Goal: Entertainment & Leisure: Consume media (video, audio)

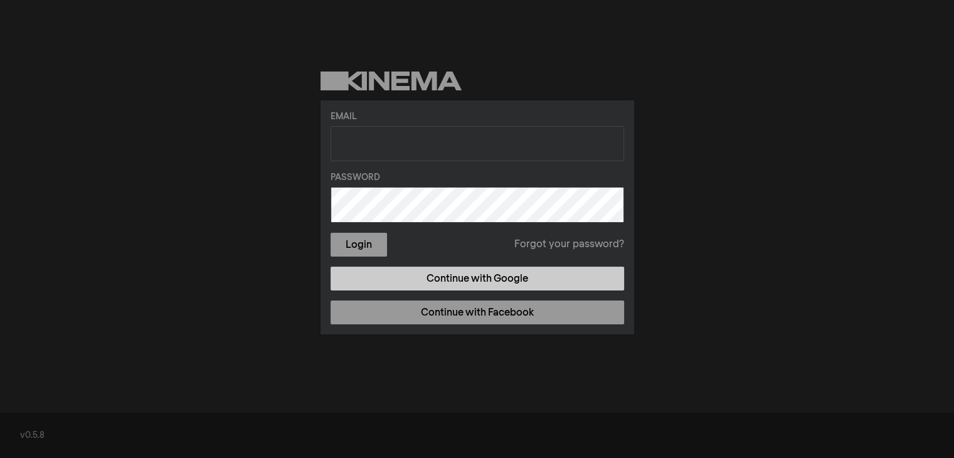
click at [453, 279] on link "Continue with Google" at bounding box center [476, 278] width 293 height 24
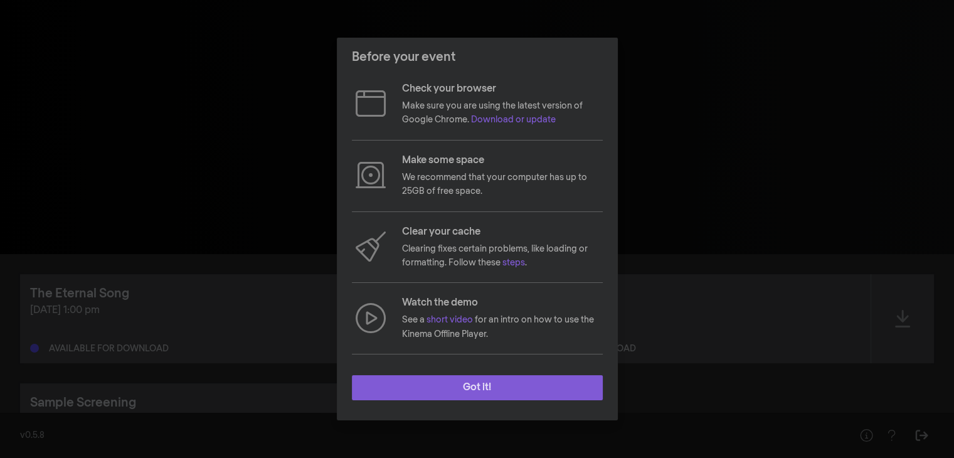
click at [472, 381] on button "Got it!" at bounding box center [477, 387] width 251 height 25
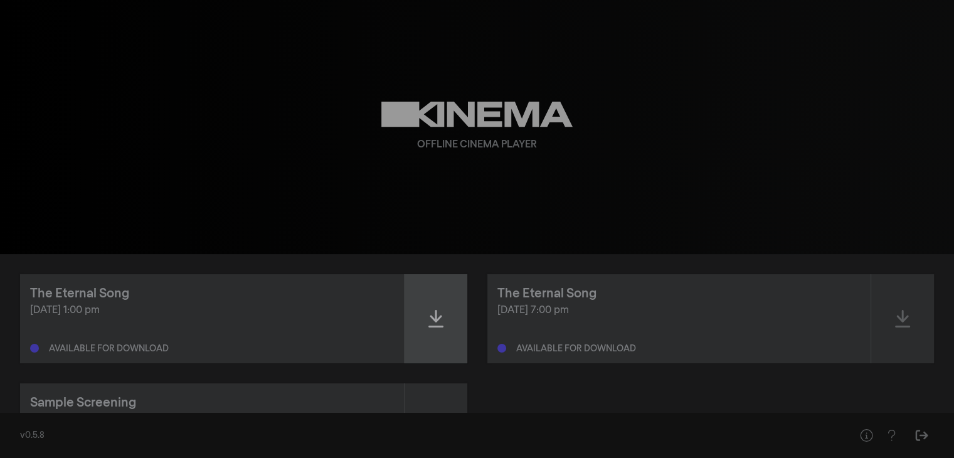
click at [436, 318] on icon at bounding box center [435, 318] width 15 height 20
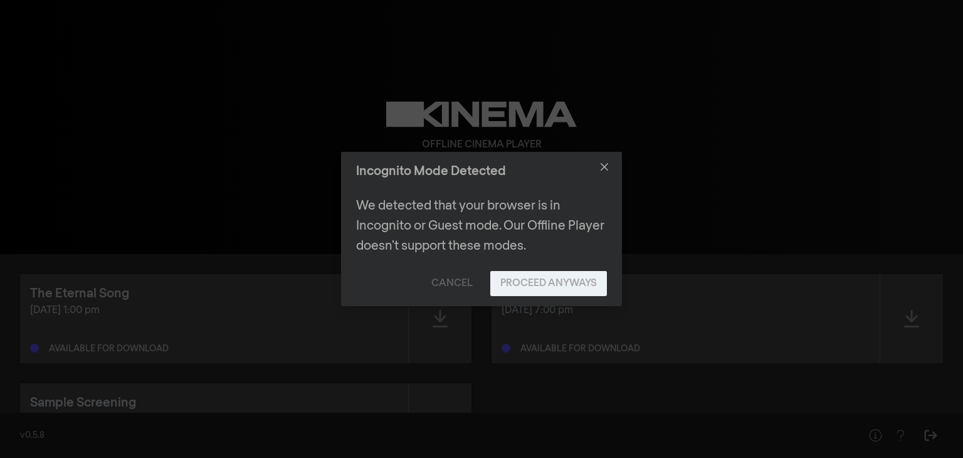
click at [545, 282] on button "Proceed Anyways" at bounding box center [548, 283] width 117 height 25
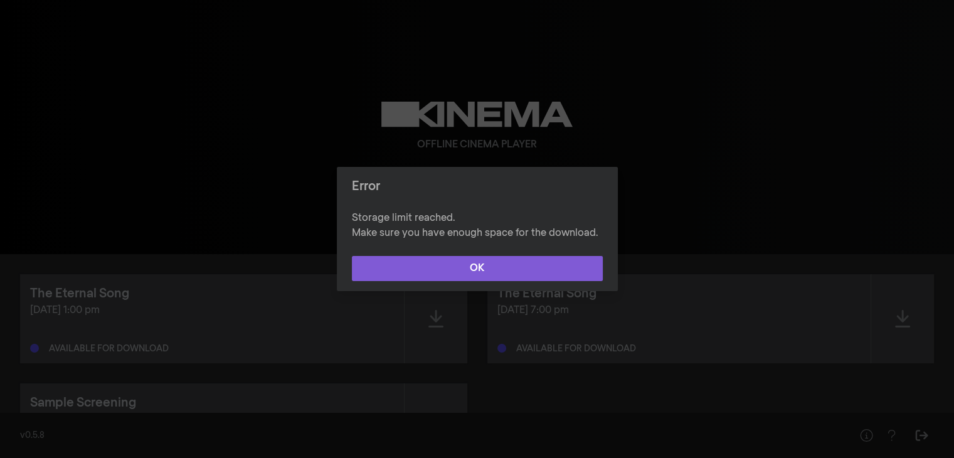
click at [524, 275] on button "OK" at bounding box center [477, 268] width 251 height 25
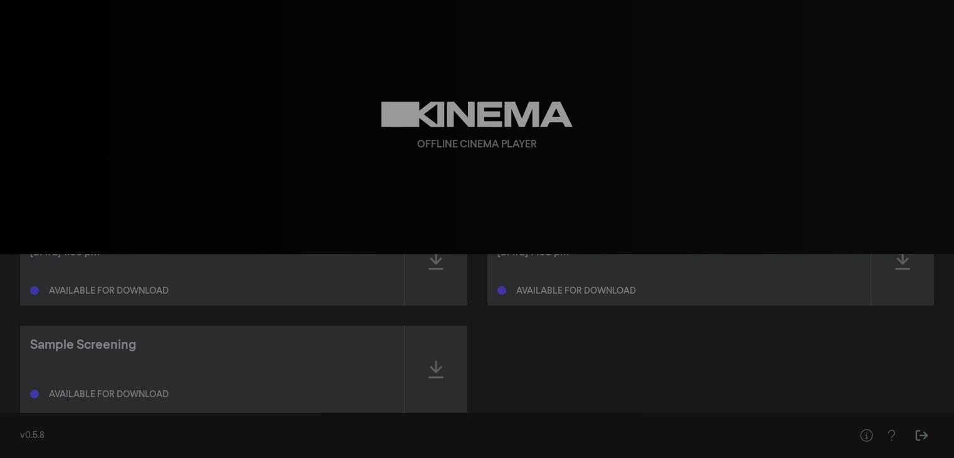
scroll to position [30, 0]
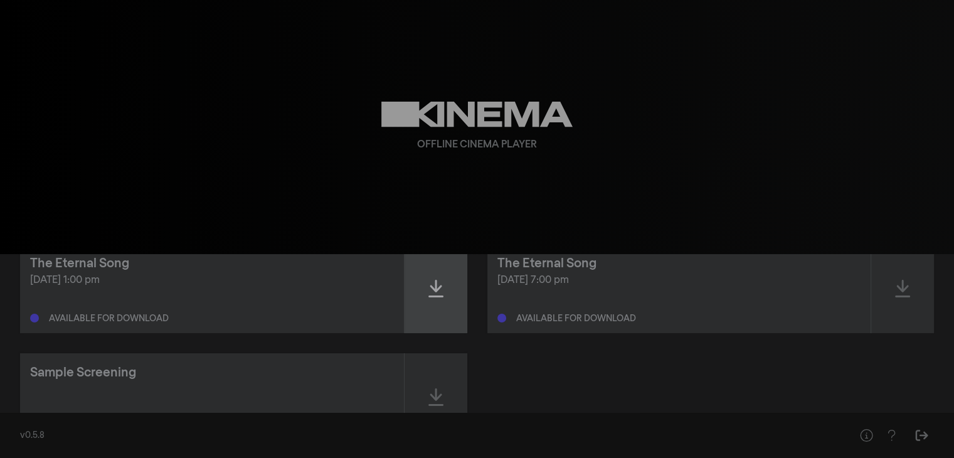
click at [425, 292] on div at bounding box center [435, 288] width 63 height 89
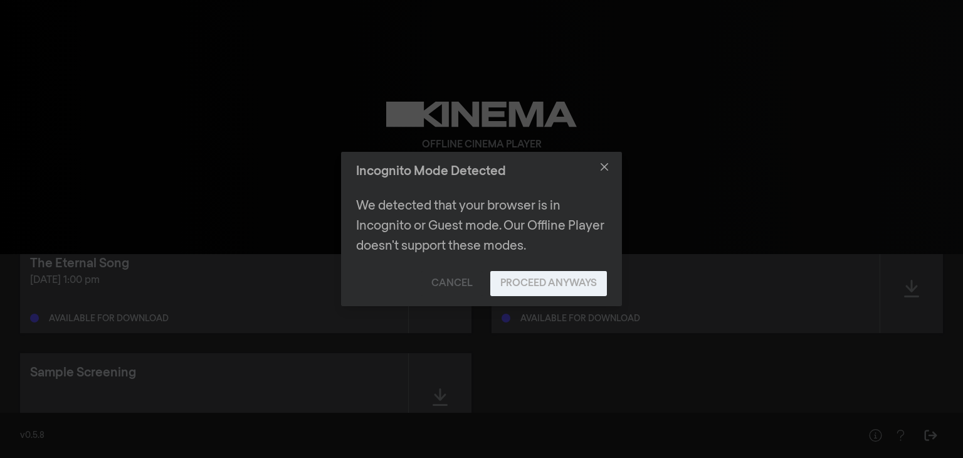
click at [535, 285] on button "Proceed Anyways" at bounding box center [548, 283] width 117 height 25
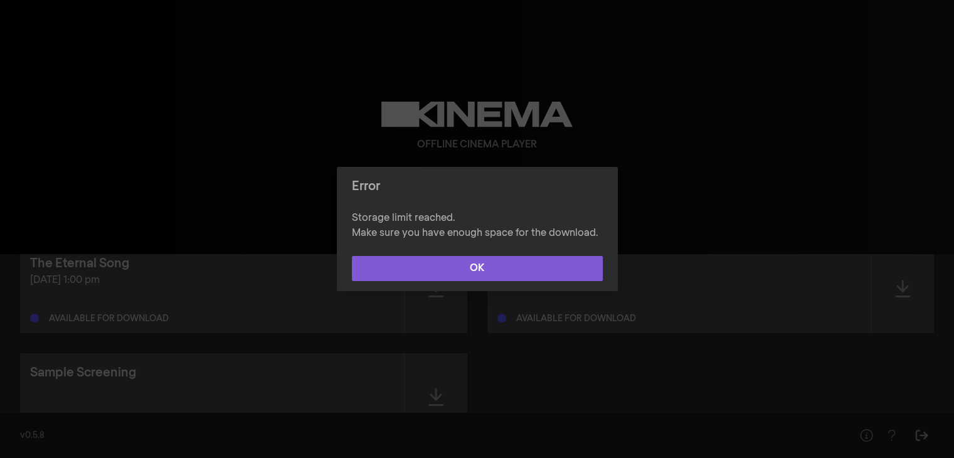
click at [499, 262] on button "OK" at bounding box center [477, 268] width 251 height 25
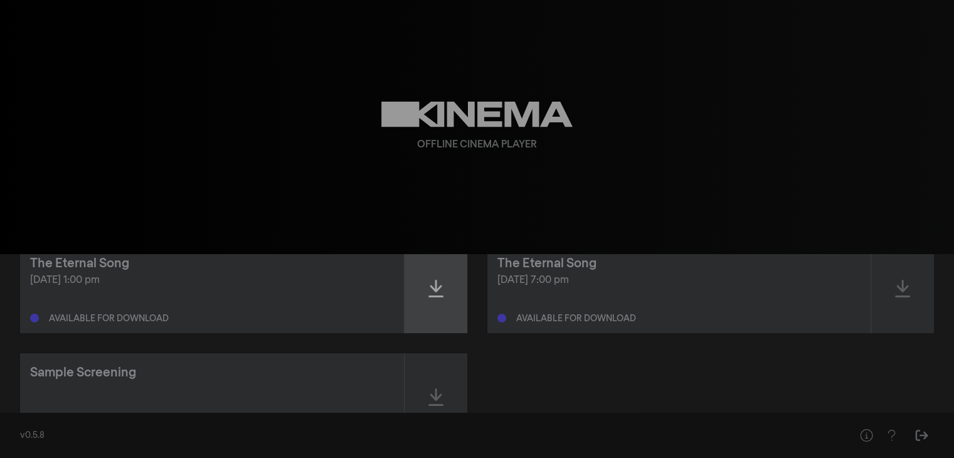
click at [438, 291] on icon at bounding box center [435, 288] width 15 height 20
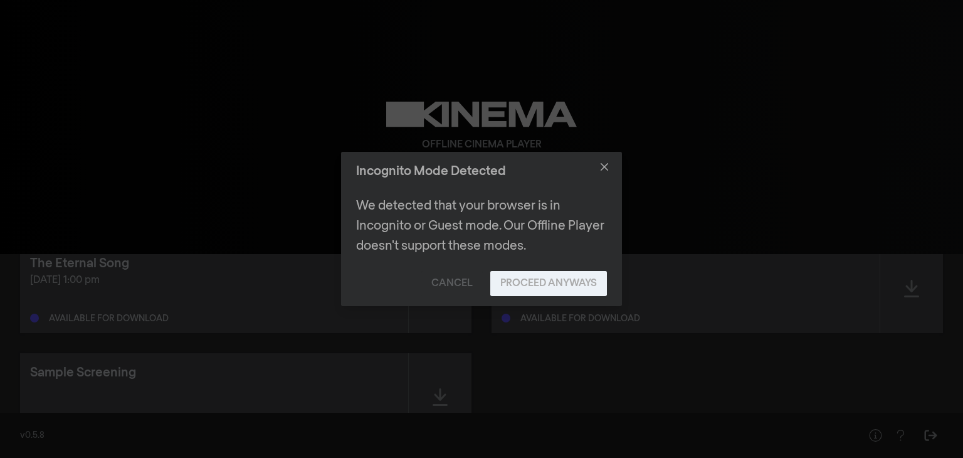
click at [528, 288] on button "Proceed Anyways" at bounding box center [548, 283] width 117 height 25
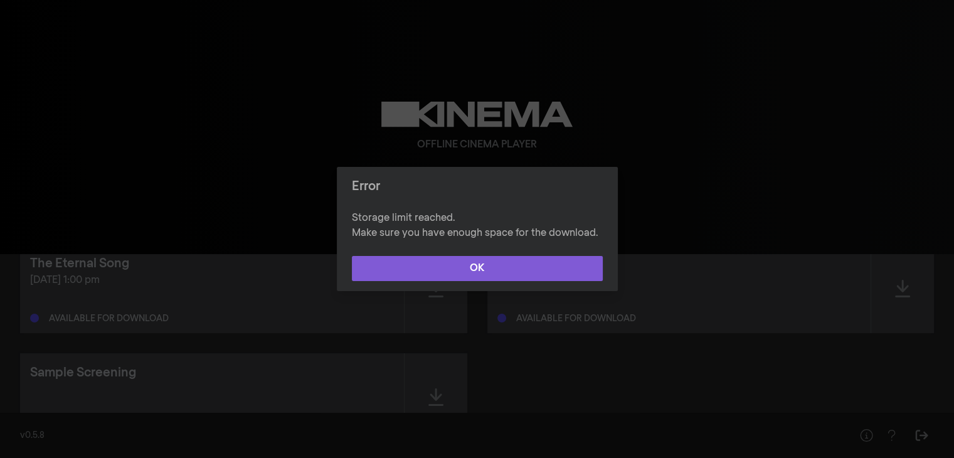
click at [495, 259] on button "OK" at bounding box center [477, 268] width 251 height 25
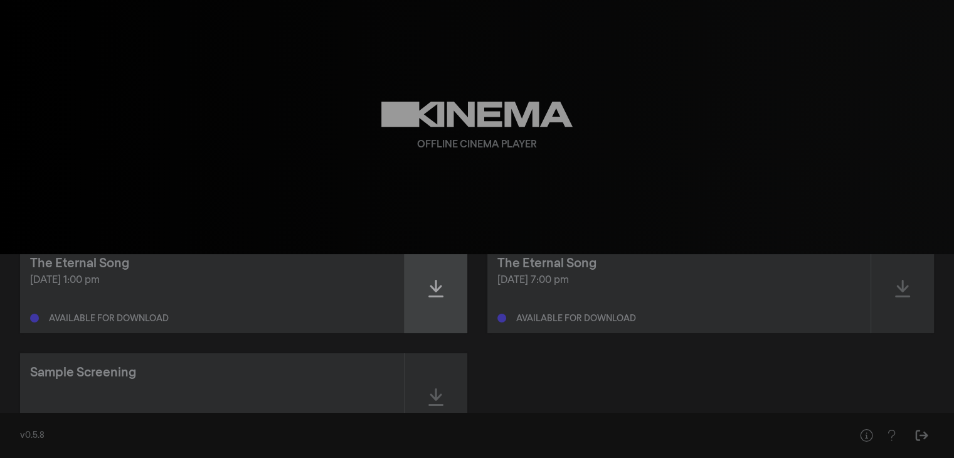
click at [432, 287] on icon at bounding box center [435, 289] width 15 height 18
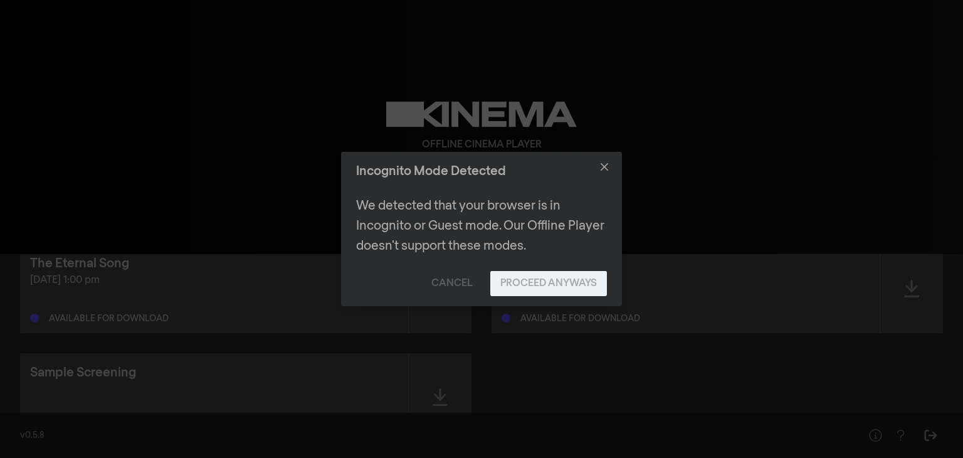
click at [518, 286] on button "Proceed Anyways" at bounding box center [548, 283] width 117 height 25
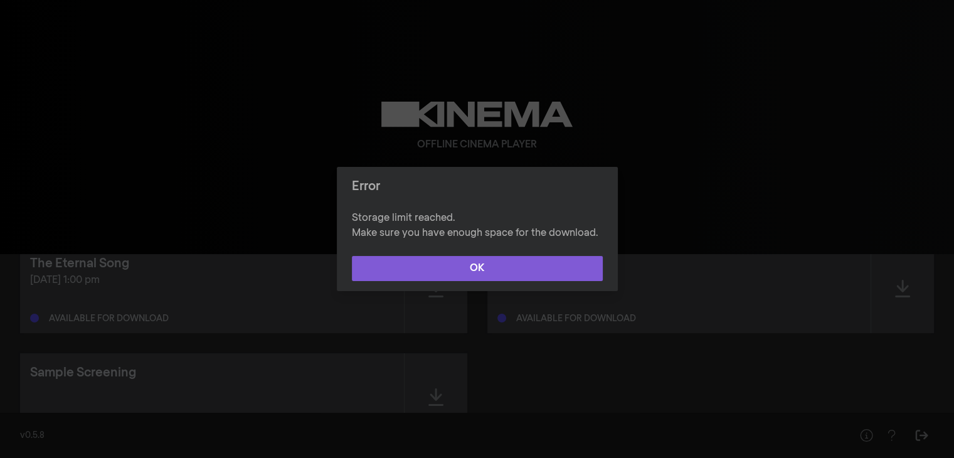
click at [509, 260] on button "OK" at bounding box center [477, 268] width 251 height 25
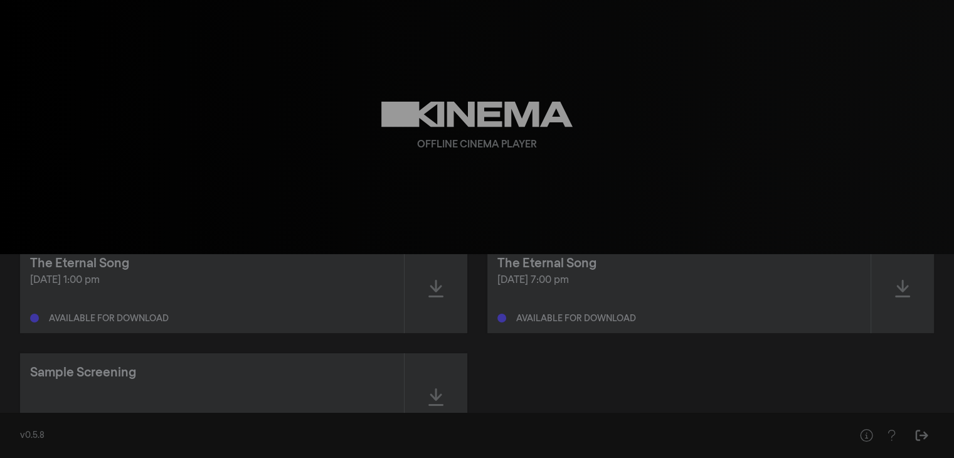
click at [952, 172] on div "play_arrow 0:00 volume_up fullscreen settings closed_caption Captions Off setti…" at bounding box center [477, 127] width 954 height 254
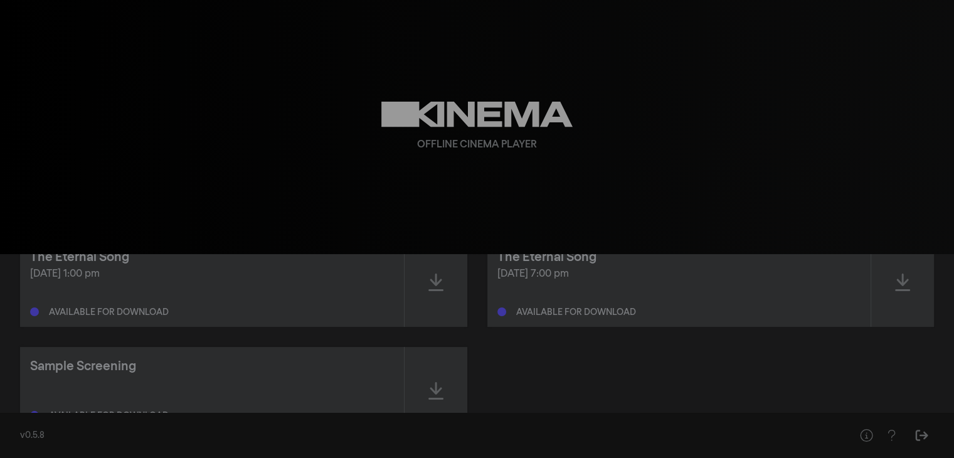
scroll to position [0, 0]
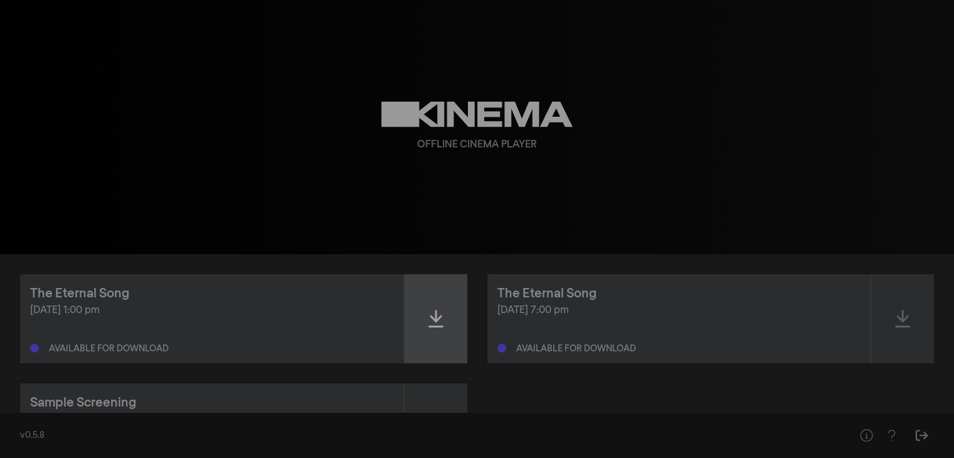
click at [438, 324] on icon at bounding box center [435, 318] width 15 height 20
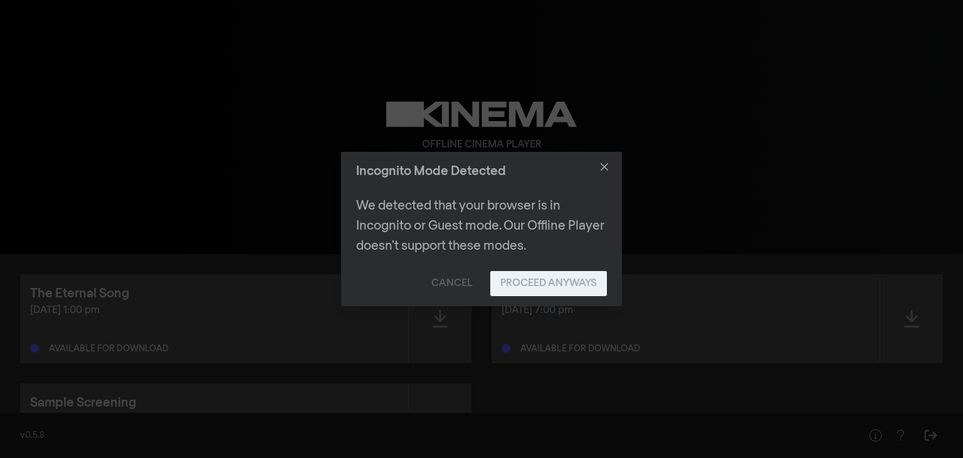
click at [540, 280] on button "Proceed Anyways" at bounding box center [548, 283] width 117 height 25
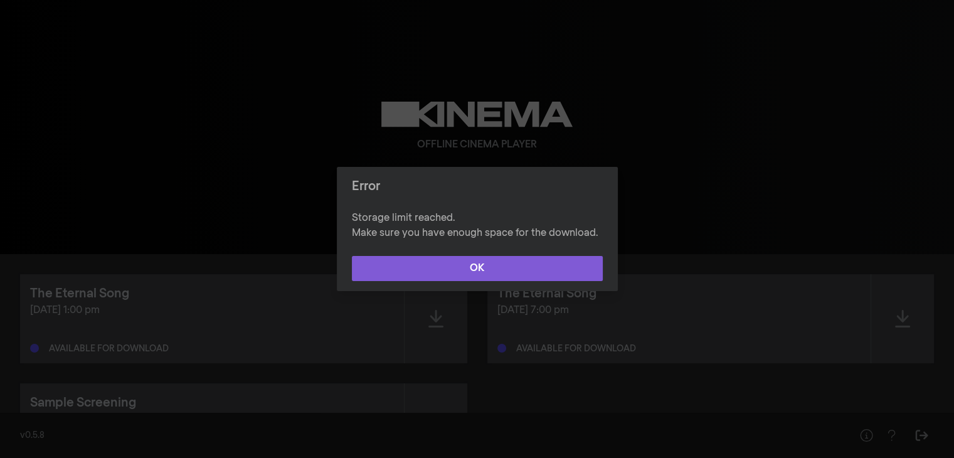
click at [532, 268] on button "OK" at bounding box center [477, 268] width 251 height 25
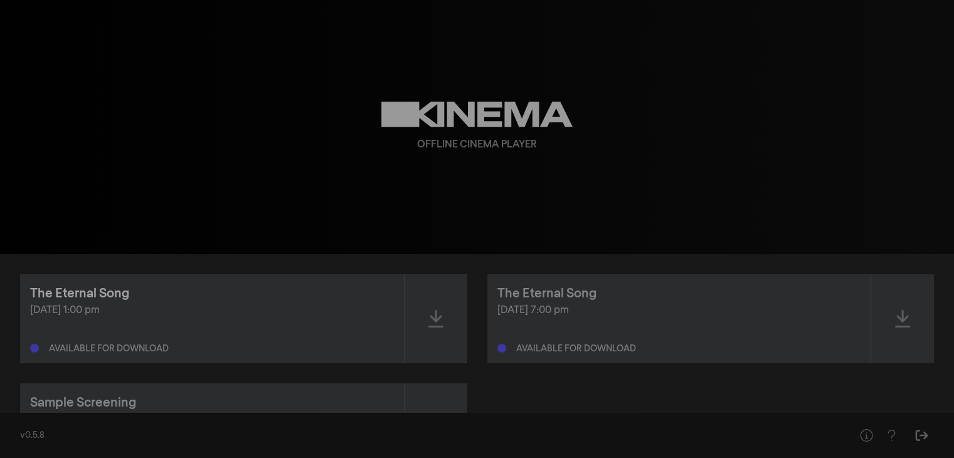
click at [88, 291] on div "The Eternal Song" at bounding box center [79, 293] width 99 height 19
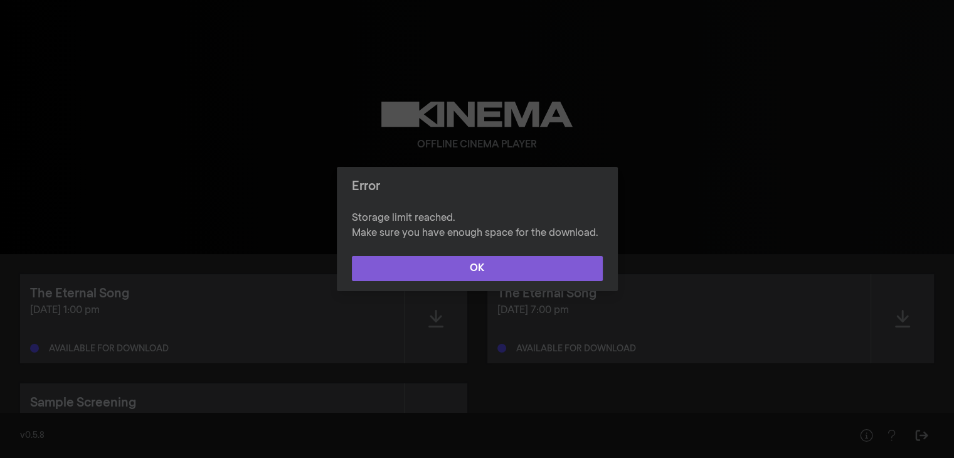
click at [469, 271] on button "OK" at bounding box center [477, 268] width 251 height 25
